Goal: Information Seeking & Learning: Find specific fact

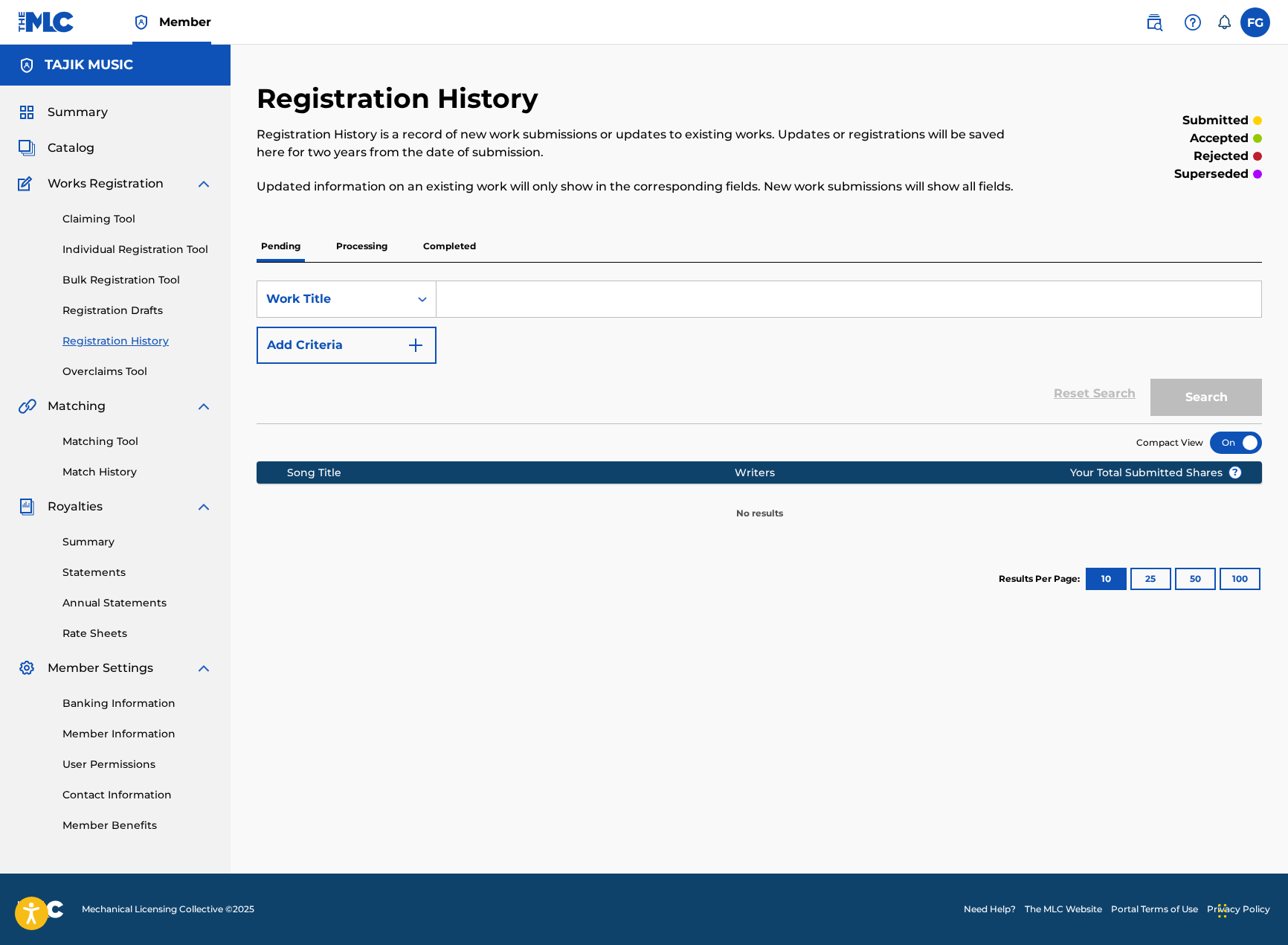
click at [557, 287] on input "Search Form" at bounding box center [848, 298] width 824 height 36
type input "[PERSON_NAME]"
click at [1150, 378] on button "Search" at bounding box center [1206, 396] width 112 height 38
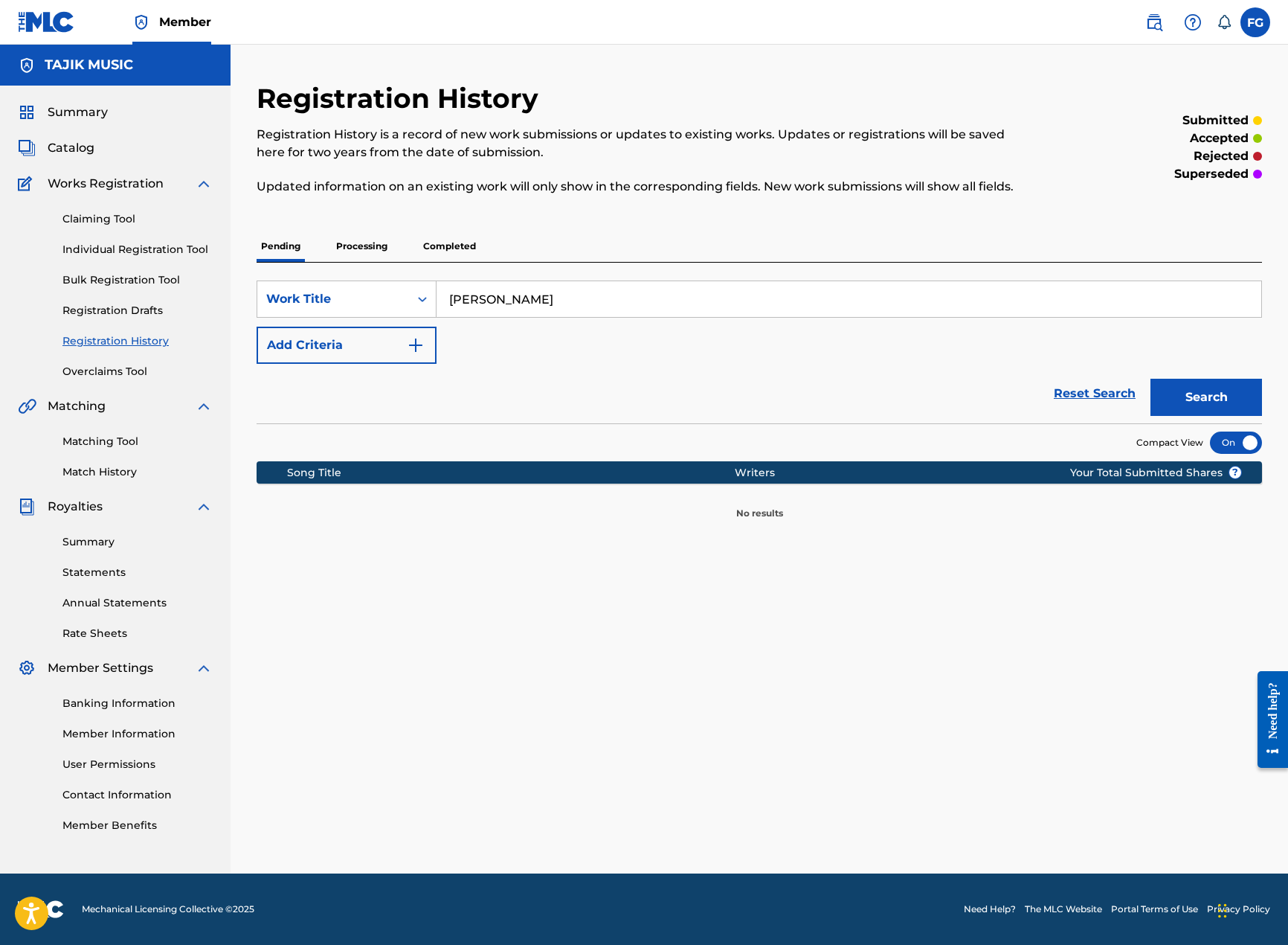
drag, startPoint x: 354, startPoint y: 249, endPoint x: 412, endPoint y: 261, distance: 59.2
click at [355, 249] on p "Processing" at bounding box center [362, 246] width 61 height 31
click at [443, 231] on p "Completed" at bounding box center [449, 246] width 62 height 31
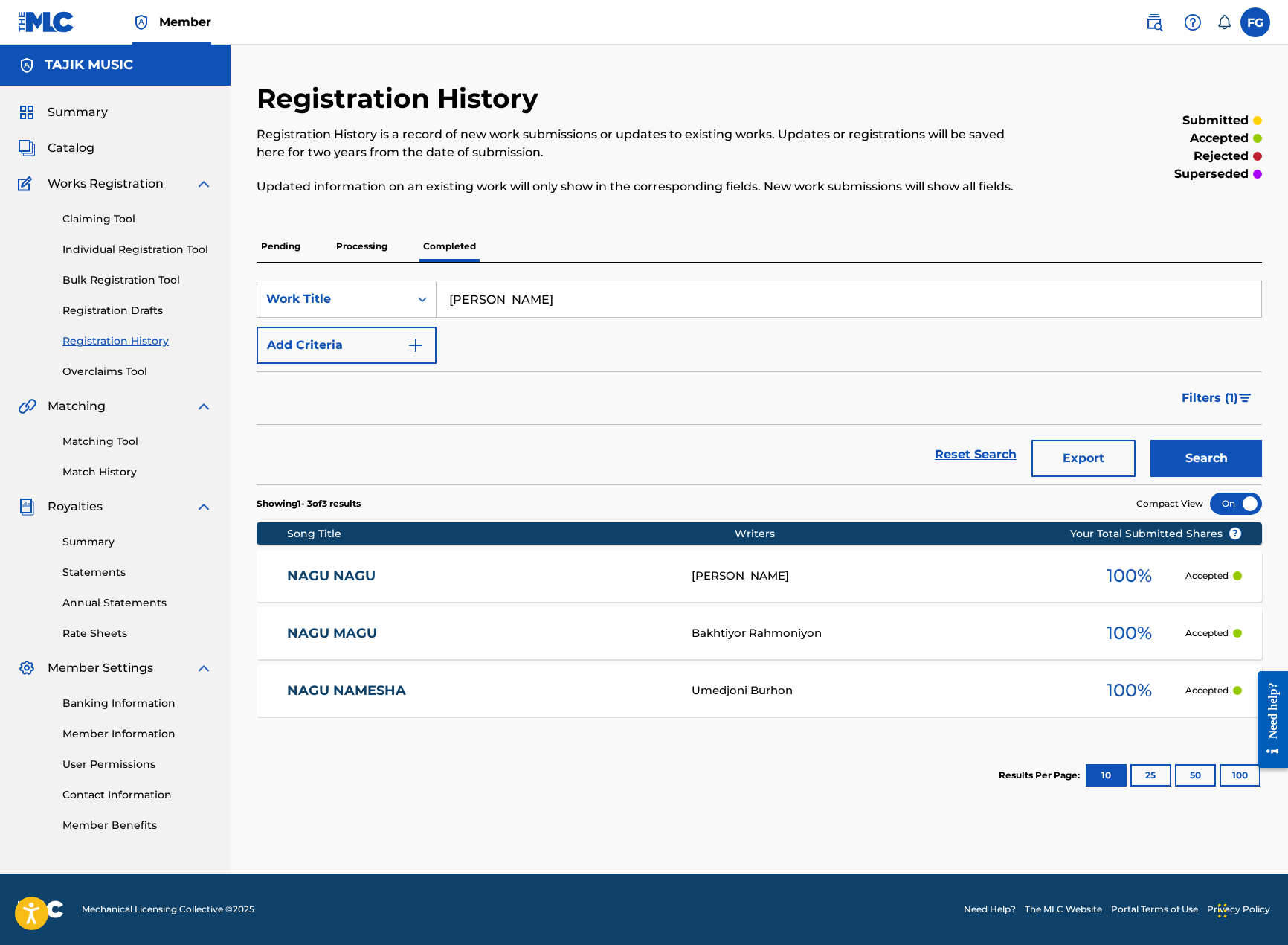
click at [342, 637] on link "NAGU MAGU" at bounding box center [479, 633] width 385 height 17
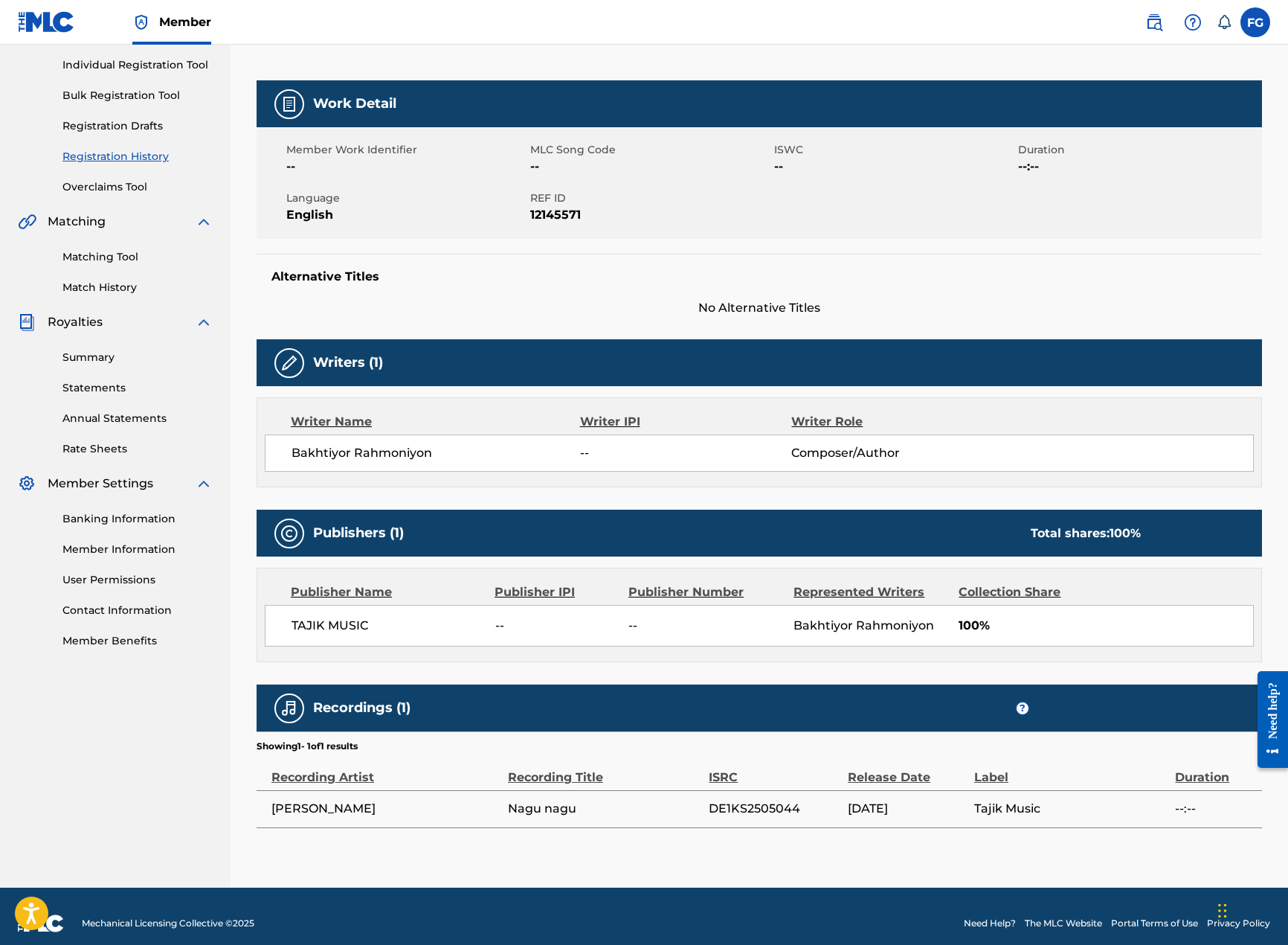
scroll to position [198, 0]
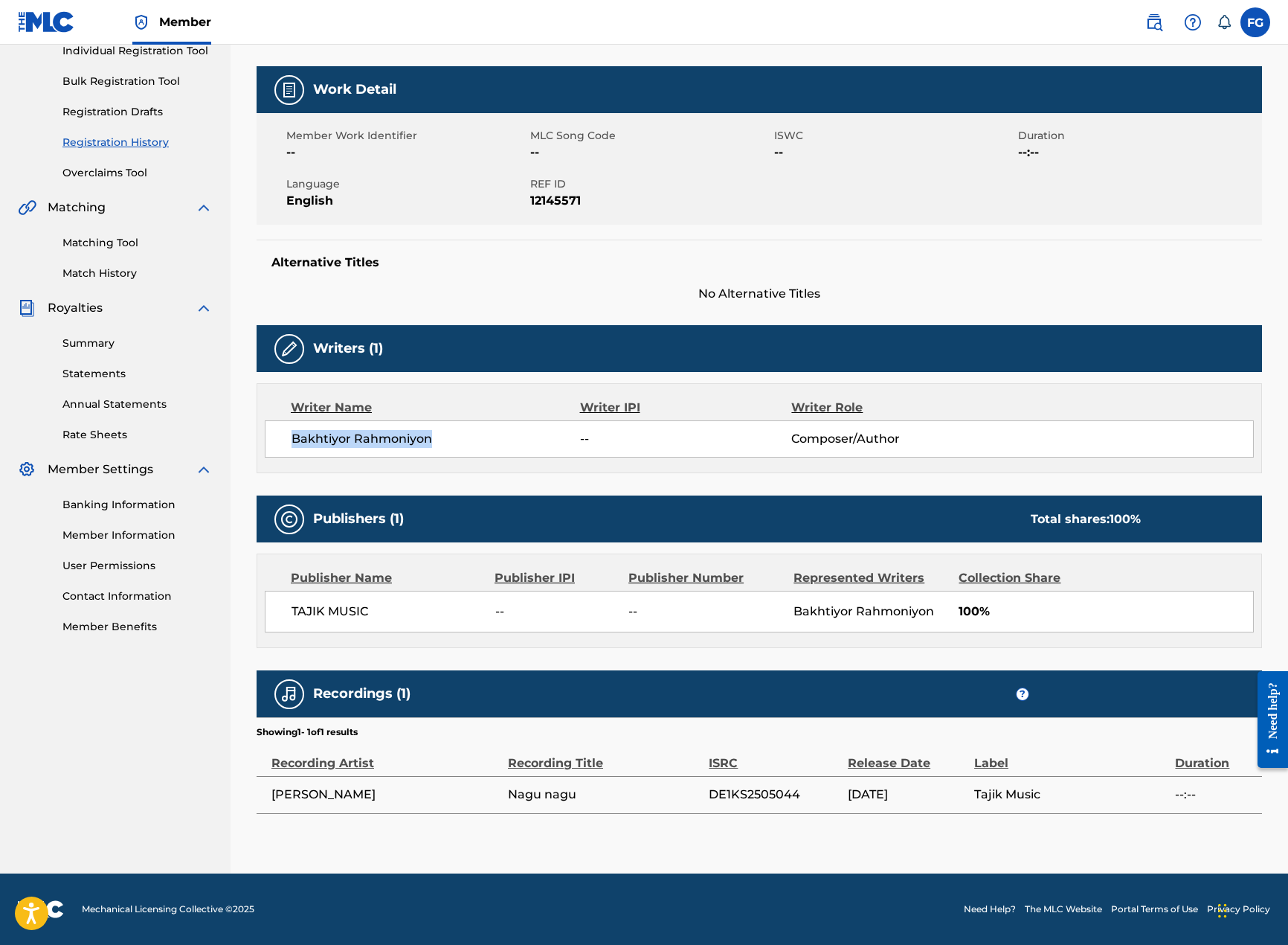
drag, startPoint x: 290, startPoint y: 440, endPoint x: 434, endPoint y: 435, distance: 144.1
click at [434, 435] on div "Bakhtiyor Rahmoniyon -- Composer/Author" at bounding box center [759, 439] width 989 height 38
copy span "Bakhtiyor Rahmoniyon"
drag, startPoint x: 284, startPoint y: 791, endPoint x: 582, endPoint y: 788, distance: 298.0
click at [582, 788] on tr "Farahnoz Sharafova Nagu nagu DE1KS2505044 08/16/2025 Tajik Music --:--" at bounding box center [759, 794] width 1005 height 38
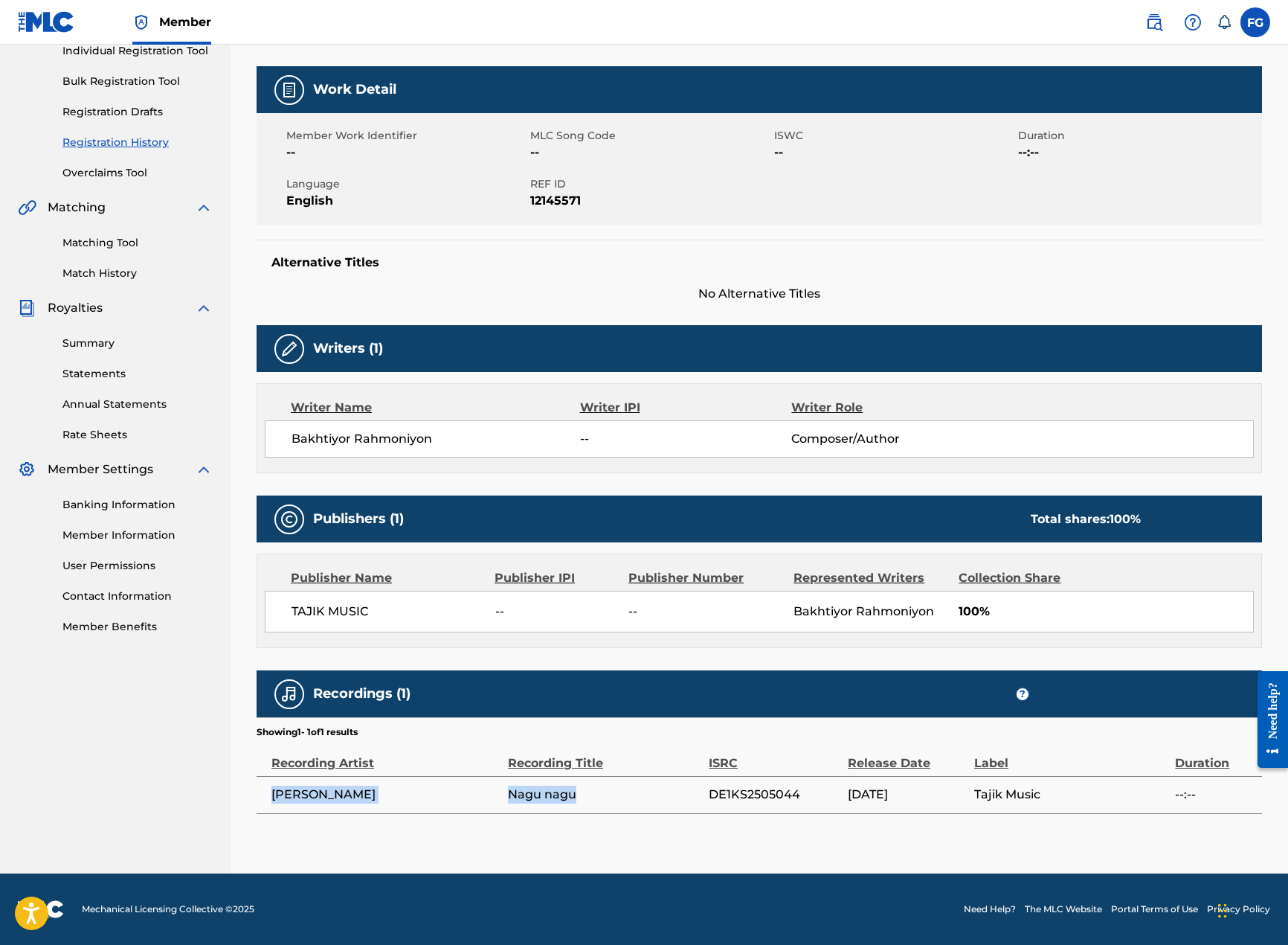
copy tr "Farahnoz Sharafova Nagu nagu"
drag, startPoint x: 808, startPoint y: 794, endPoint x: 709, endPoint y: 795, distance: 99.0
click at [709, 795] on span "DE1KS2505044" at bounding box center [774, 794] width 132 height 18
copy span "DE1KS2505044"
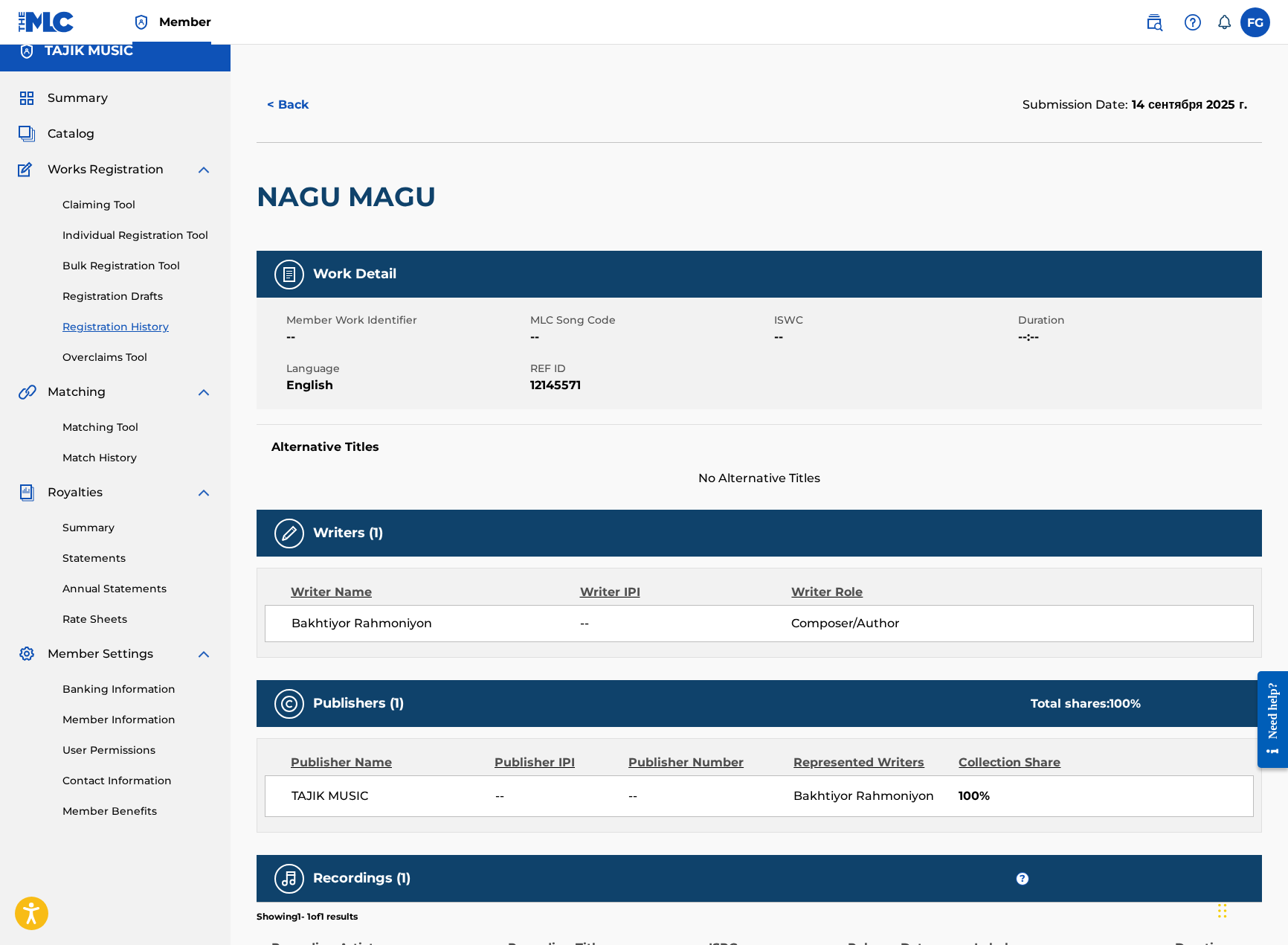
scroll to position [0, 0]
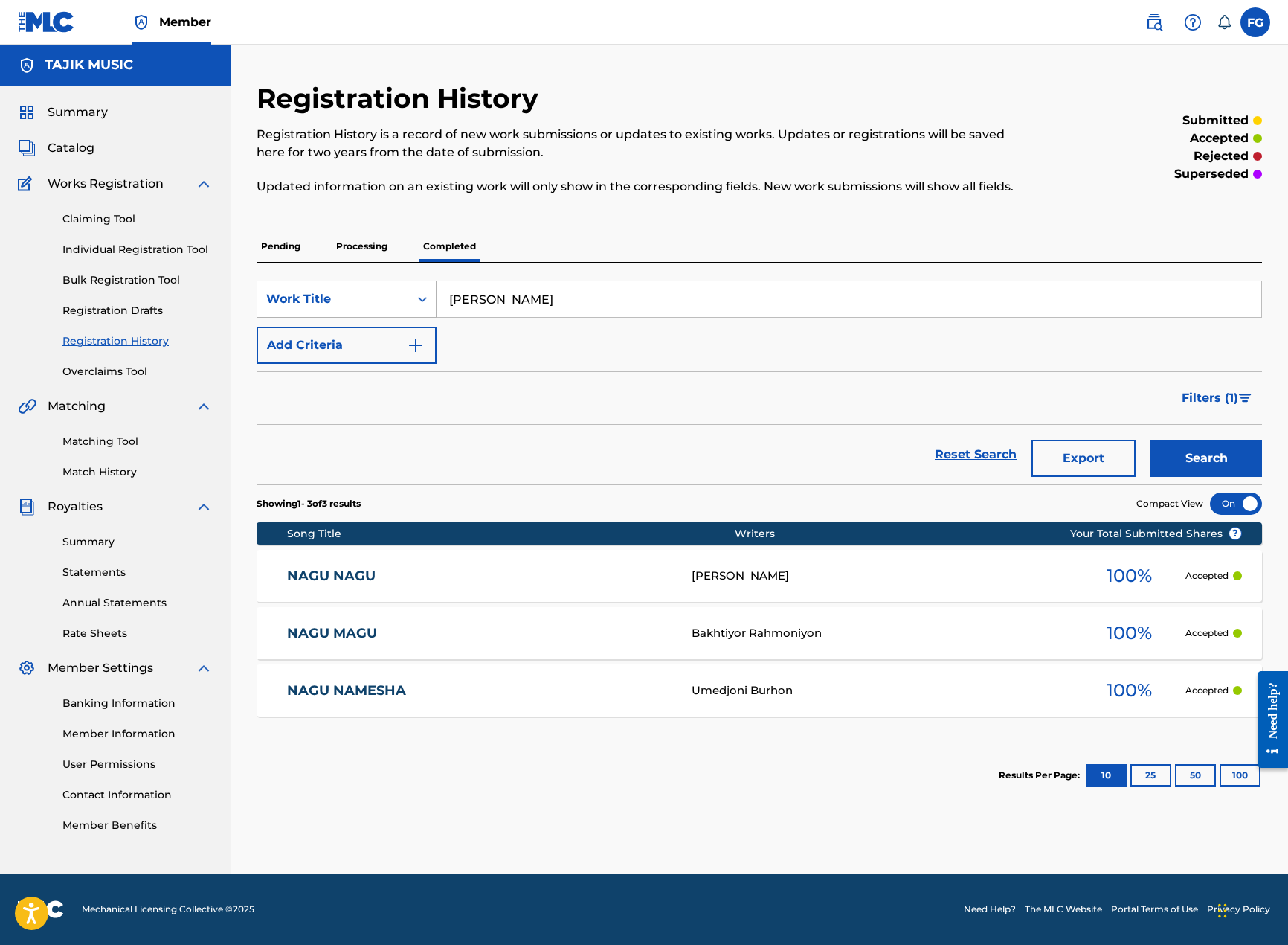
drag, startPoint x: 543, startPoint y: 310, endPoint x: 264, endPoint y: 306, distance: 279.0
click at [264, 306] on div "SearchWithCriteriaa3107c9a-b97e-465f-ab15-99d62ea1af18 Work Title Nagu Nagu" at bounding box center [759, 298] width 1005 height 38
paste input "Arusi"
type input "Arusi"
click at [1150, 440] on button "Search" at bounding box center [1206, 458] width 112 height 38
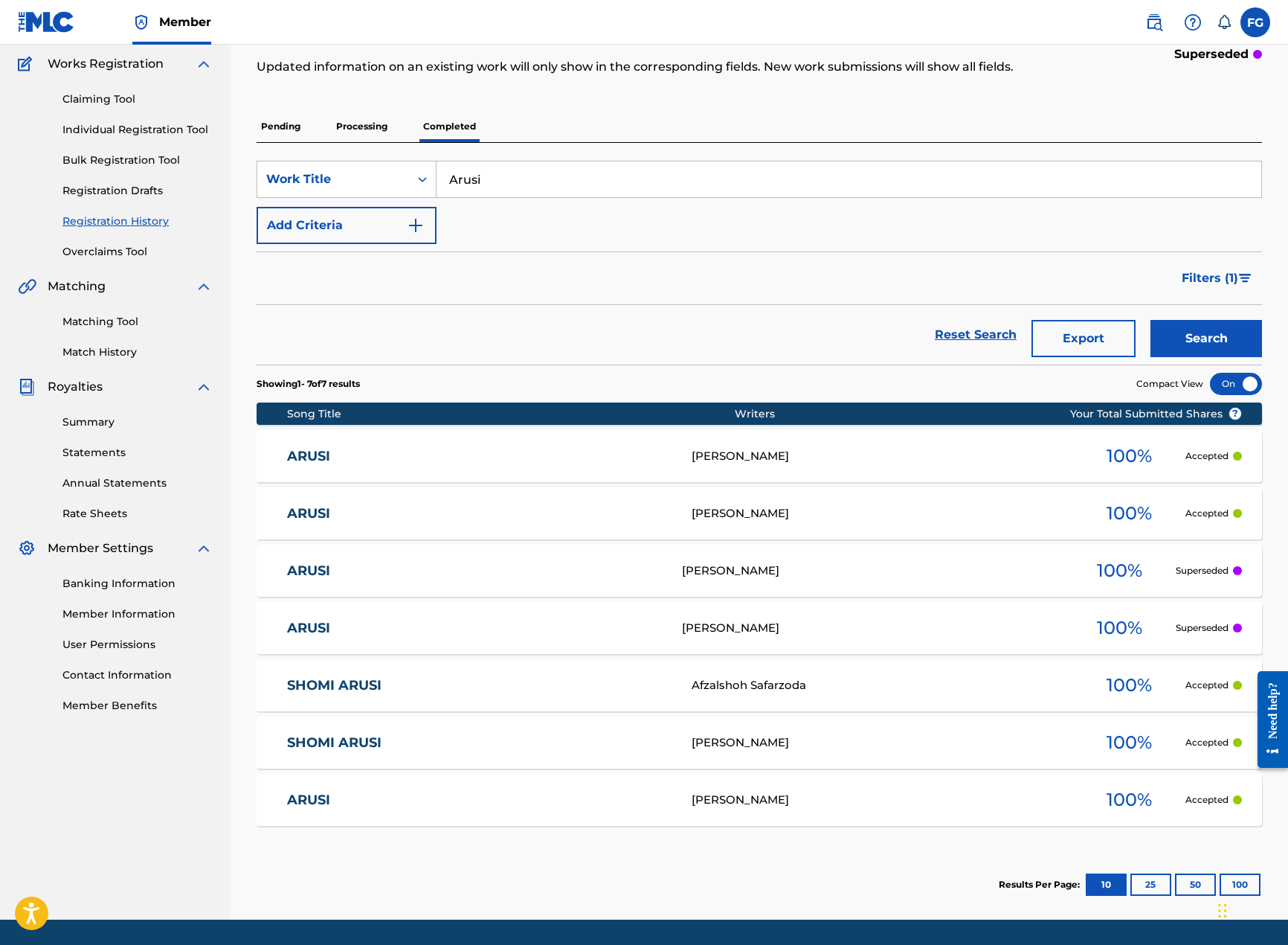
scroll to position [166, 0]
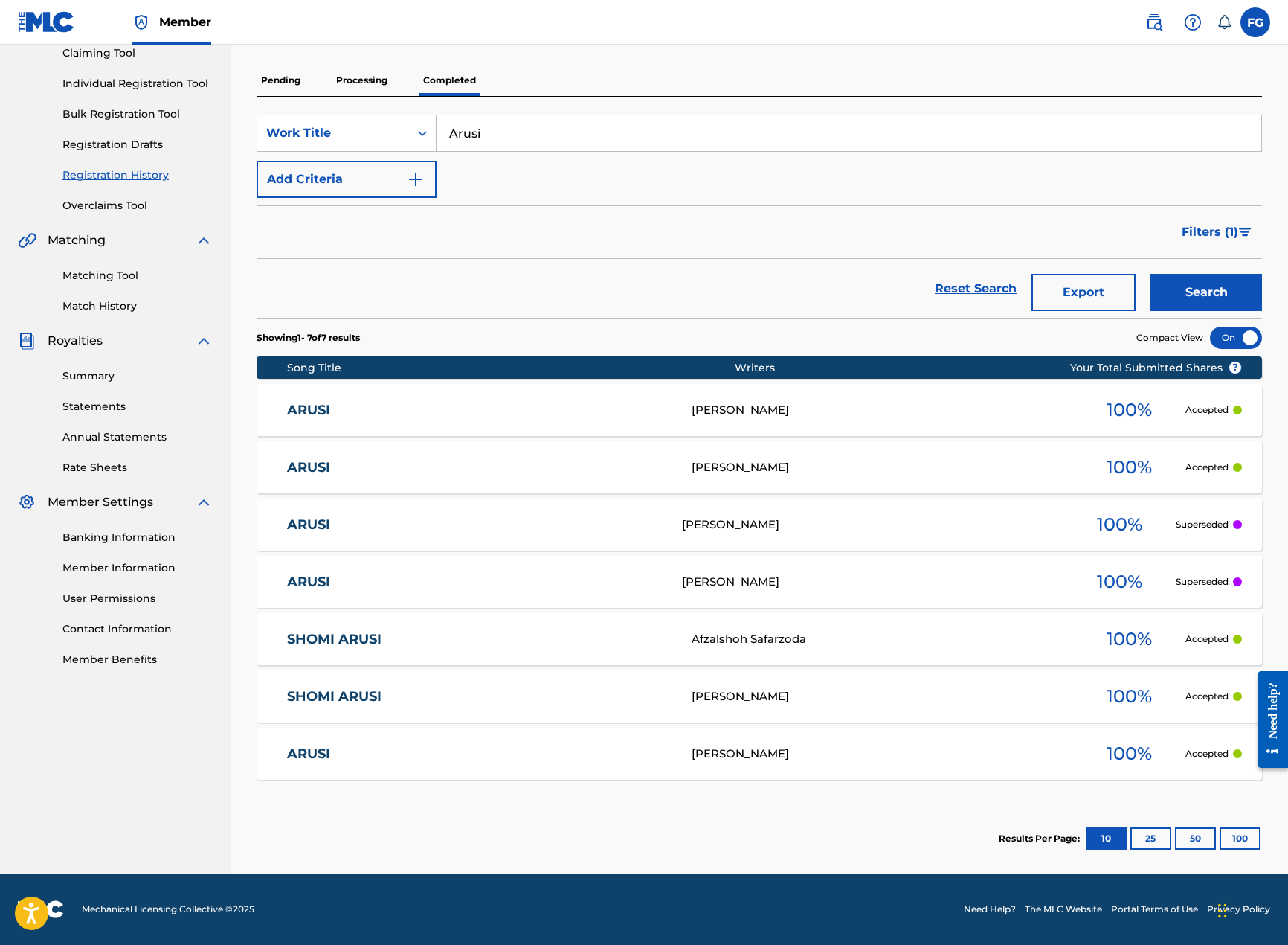
click at [305, 753] on link "ARUSI" at bounding box center [479, 754] width 385 height 17
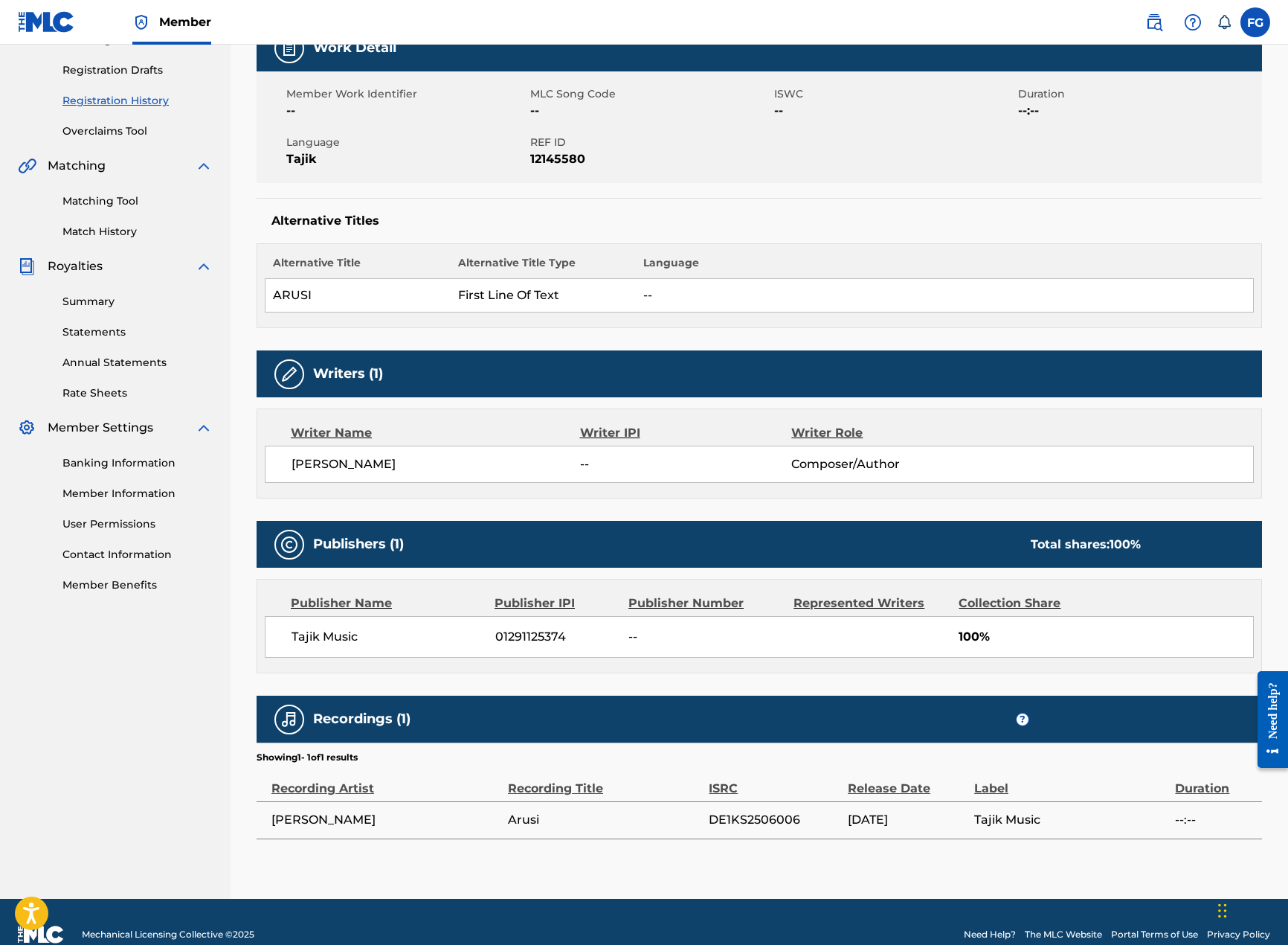
scroll to position [266, 0]
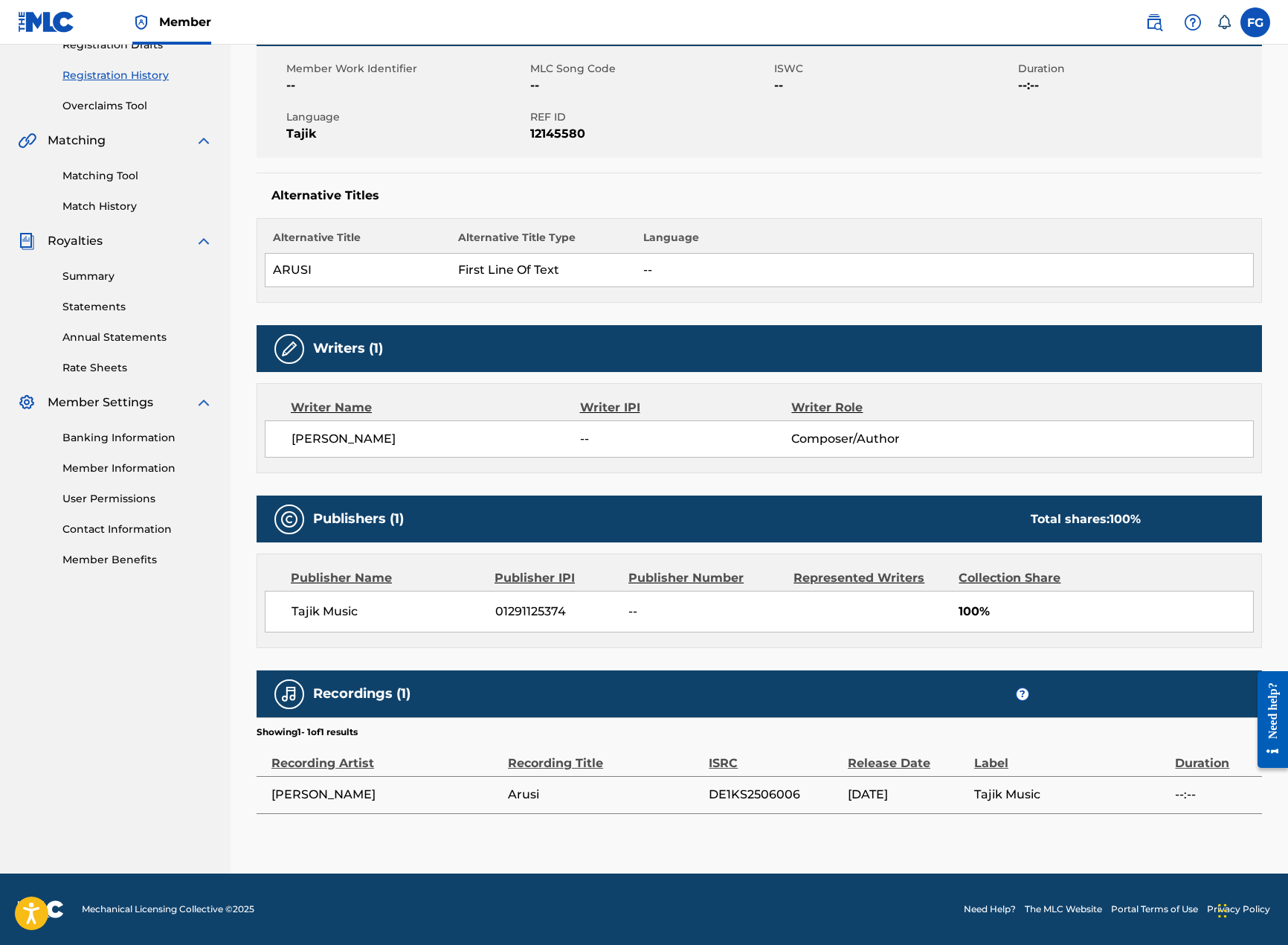
drag, startPoint x: 461, startPoint y: 436, endPoint x: 292, endPoint y: 432, distance: 169.0
click at [292, 432] on span "FARAHNOZ SHARAFOVA" at bounding box center [436, 439] width 289 height 18
copy span "FARAHNOZ SHARAFOVA"
drag, startPoint x: 709, startPoint y: 796, endPoint x: 800, endPoint y: 800, distance: 91.1
click at [800, 800] on span "DE1KS2506006" at bounding box center [774, 794] width 132 height 18
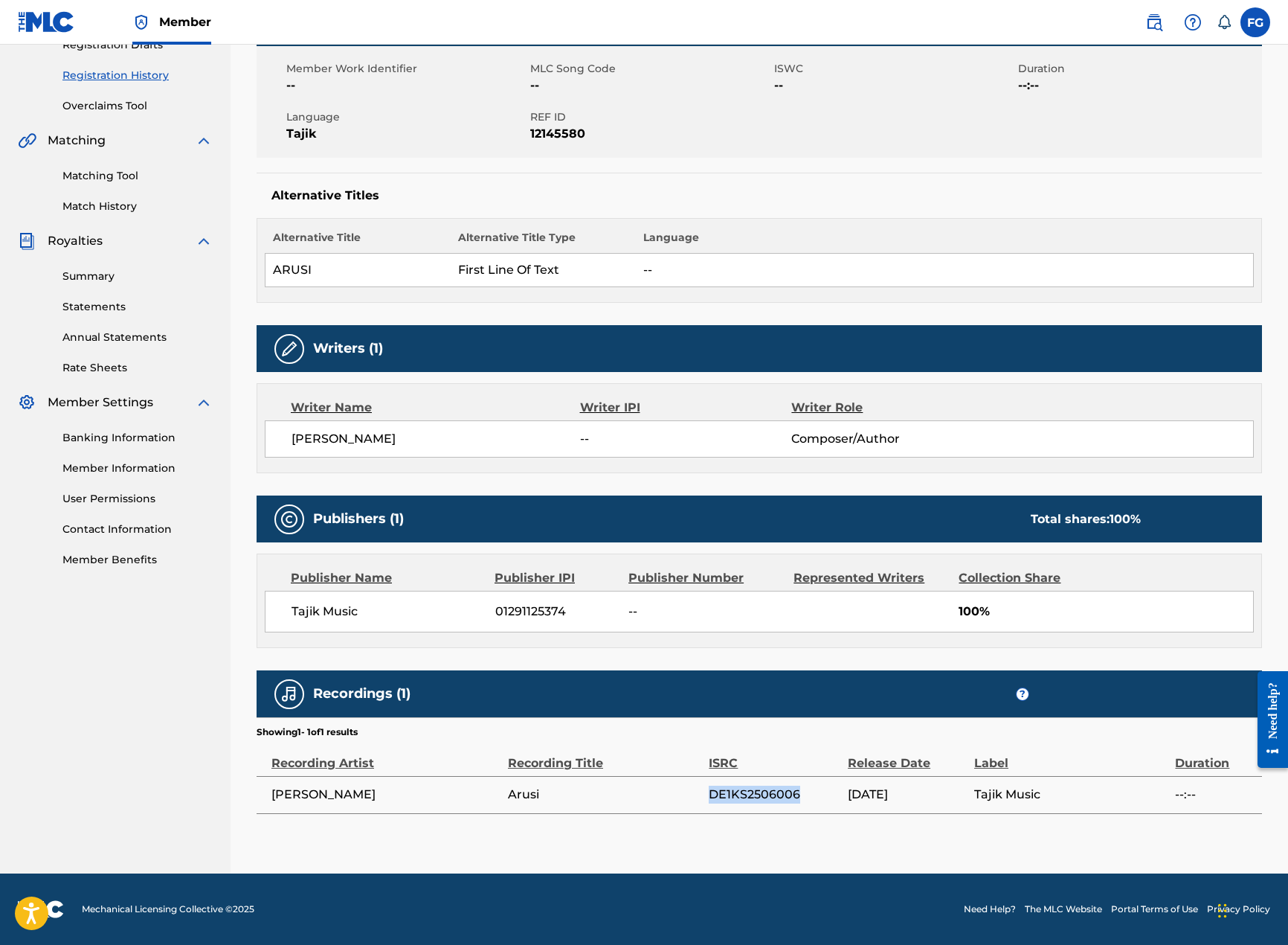
copy span "DE1KS2506006"
